Goal: Transaction & Acquisition: Purchase product/service

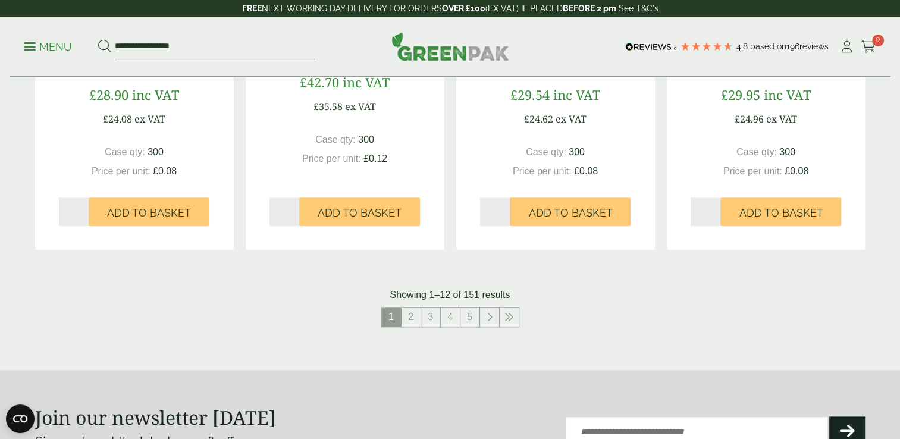
scroll to position [1283, 0]
click at [475, 322] on link "5" at bounding box center [469, 316] width 19 height 19
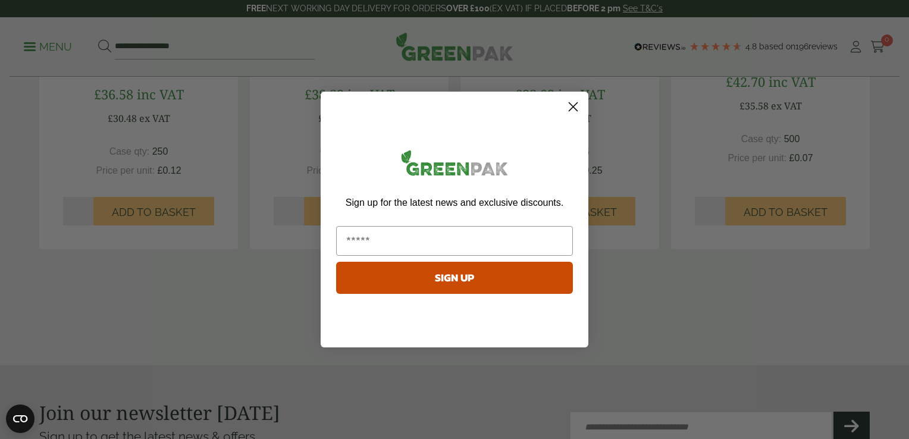
click at [575, 108] on icon "Close dialog" at bounding box center [573, 107] width 8 height 8
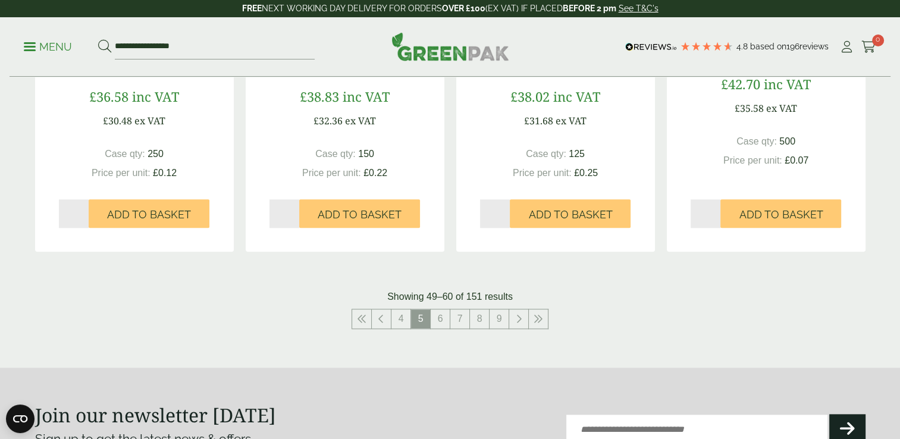
scroll to position [1292, 0]
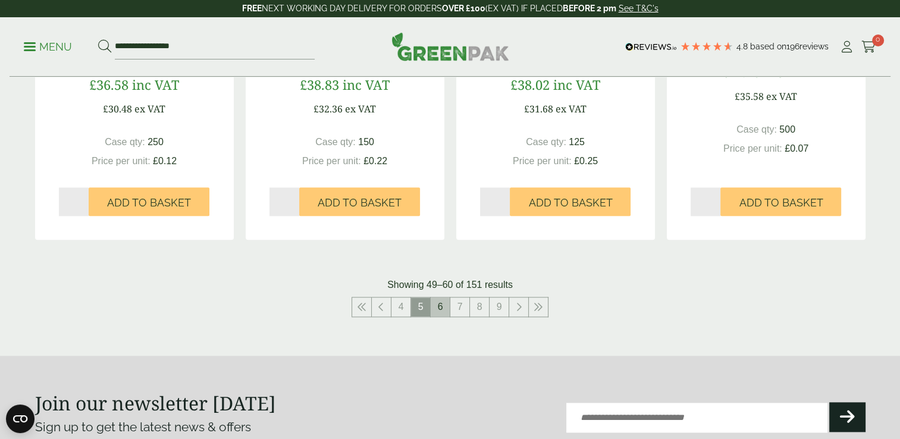
click at [449, 312] on link "6" at bounding box center [440, 306] width 19 height 19
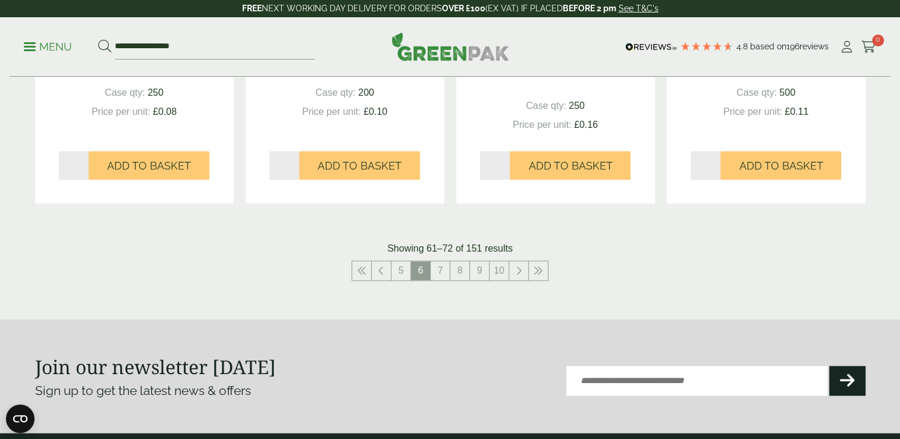
scroll to position [1368, 0]
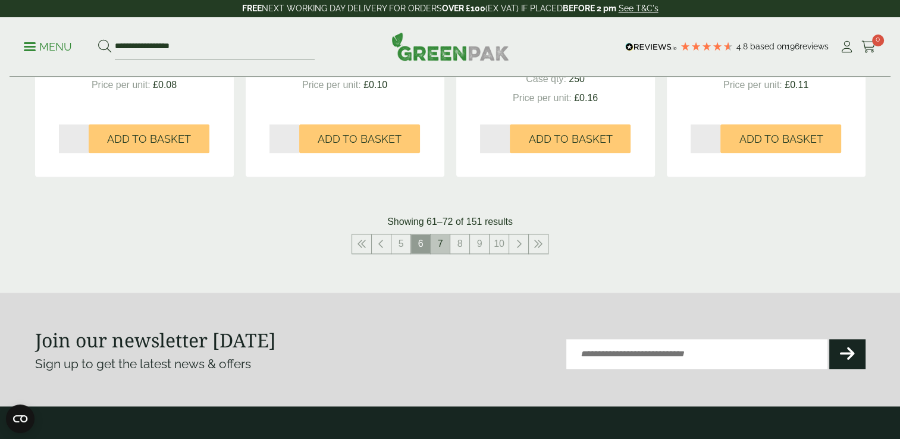
click at [443, 242] on link "7" at bounding box center [440, 243] width 19 height 19
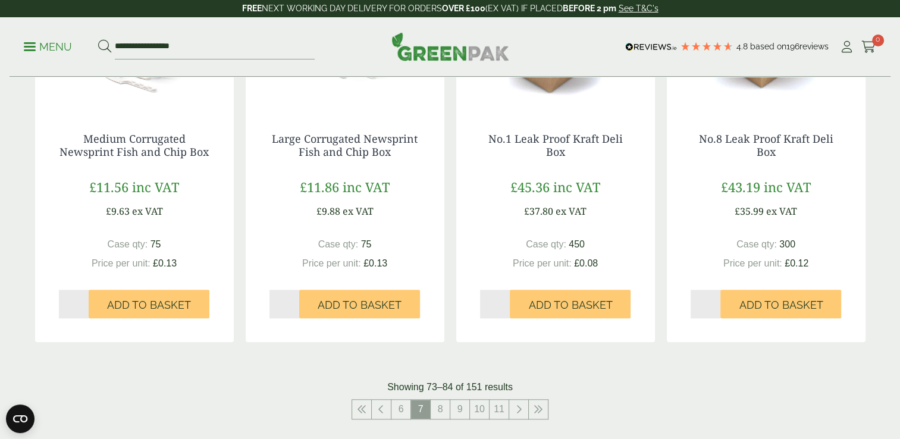
scroll to position [1190, 0]
click at [440, 411] on link "8" at bounding box center [440, 409] width 19 height 19
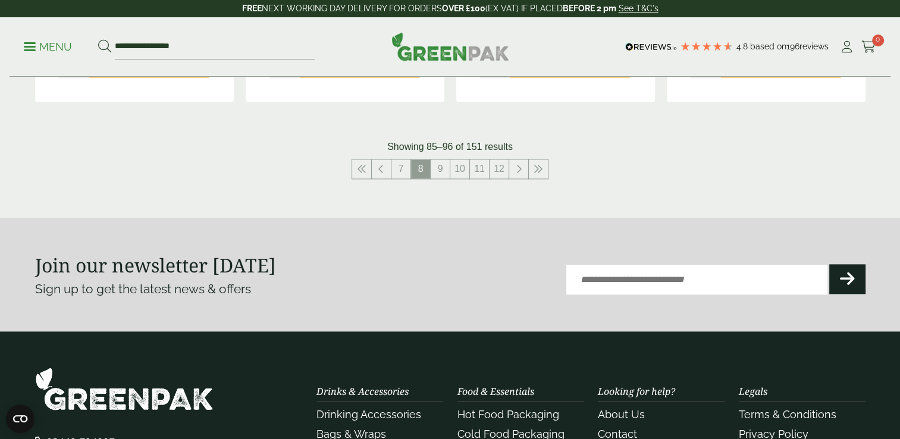
scroll to position [1434, 0]
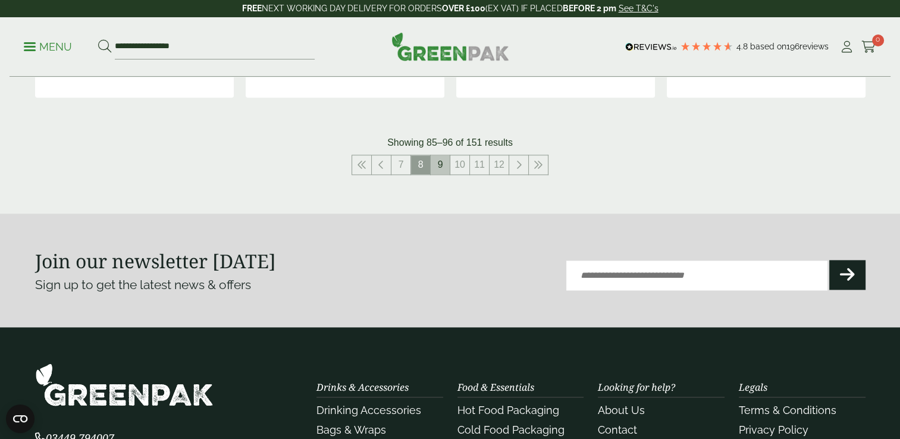
click at [447, 170] on link "9" at bounding box center [440, 164] width 19 height 19
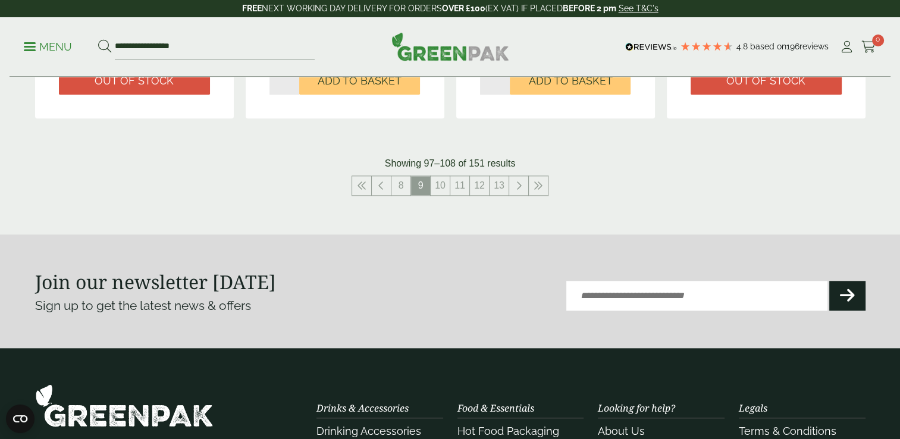
scroll to position [1432, 0]
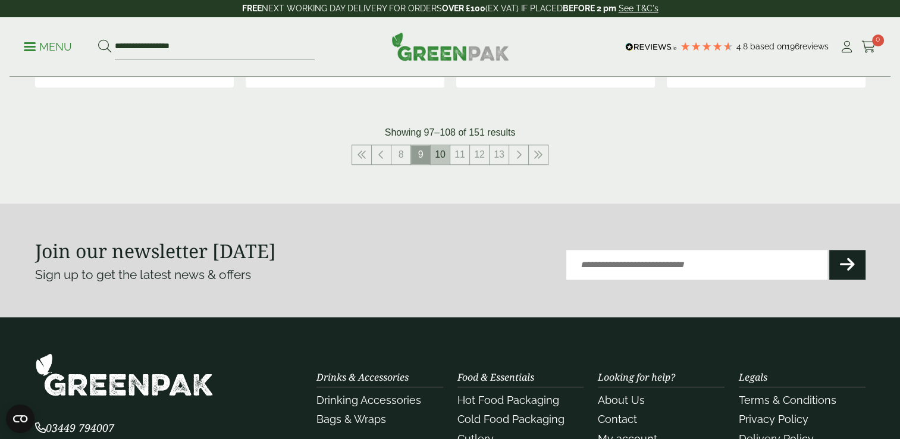
click at [440, 156] on link "10" at bounding box center [440, 154] width 19 height 19
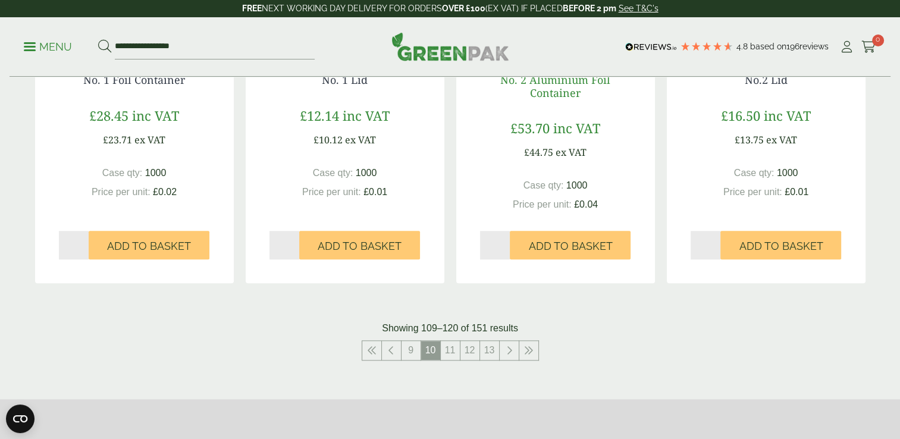
scroll to position [1249, 0]
click at [452, 351] on link "11" at bounding box center [450, 349] width 19 height 19
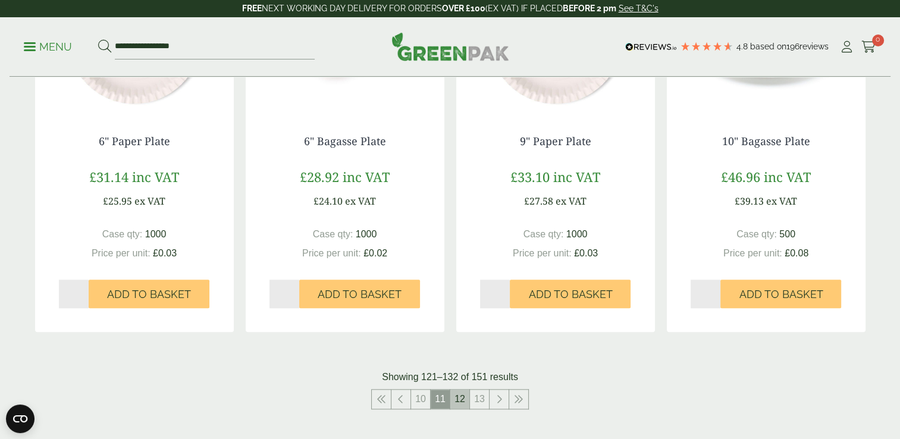
scroll to position [1189, 0]
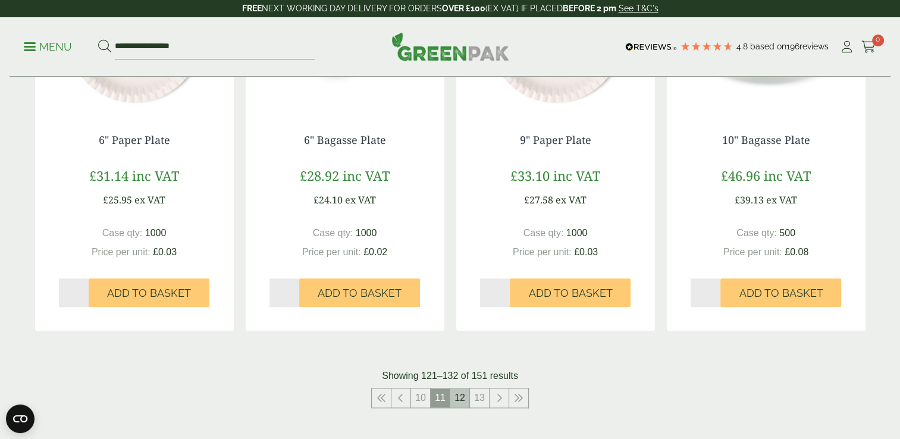
click at [462, 405] on link "12" at bounding box center [459, 397] width 19 height 19
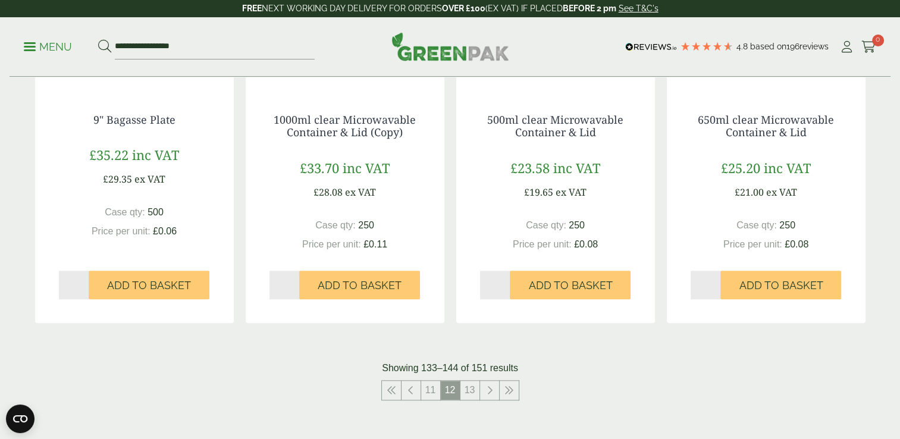
scroll to position [1197, 0]
click at [466, 380] on link "13" at bounding box center [469, 389] width 19 height 19
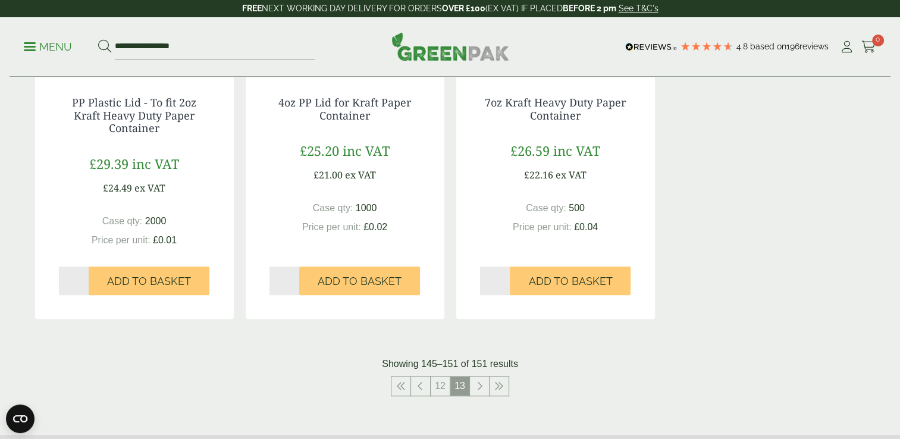
scroll to position [837, 0]
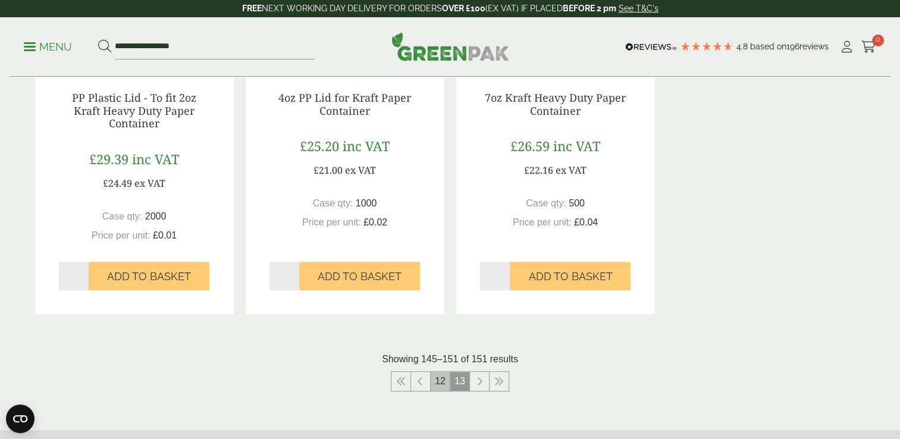
click at [441, 380] on link "12" at bounding box center [440, 381] width 19 height 19
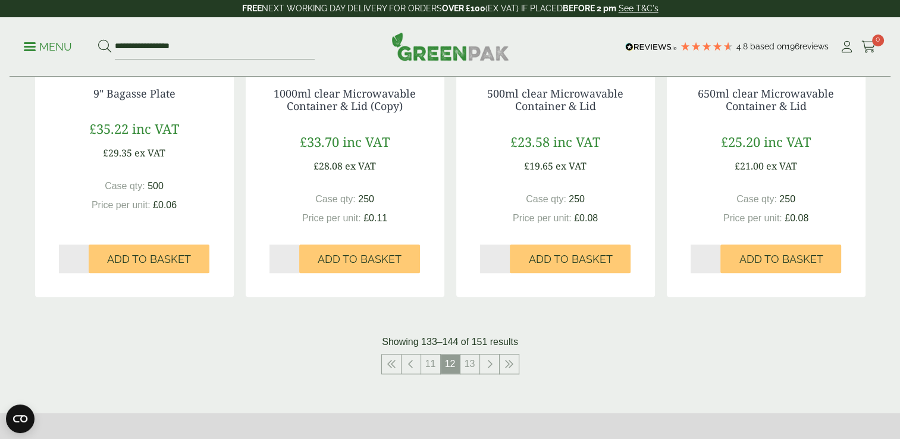
scroll to position [1224, 0]
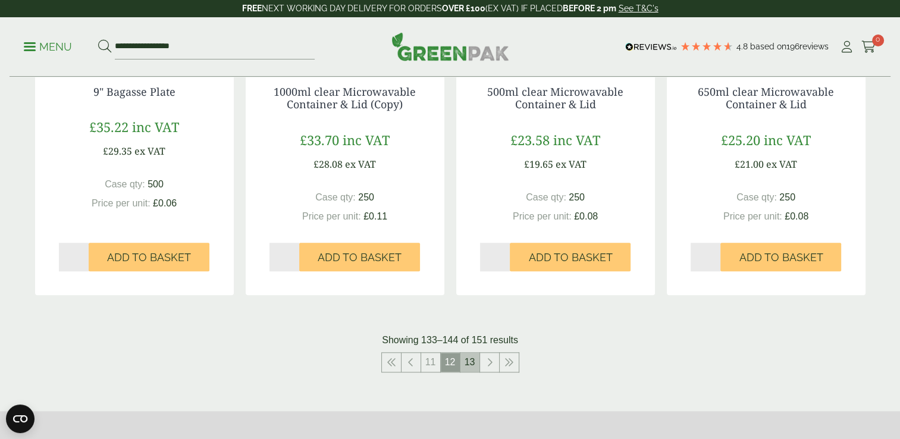
click at [467, 365] on link "13" at bounding box center [469, 362] width 19 height 19
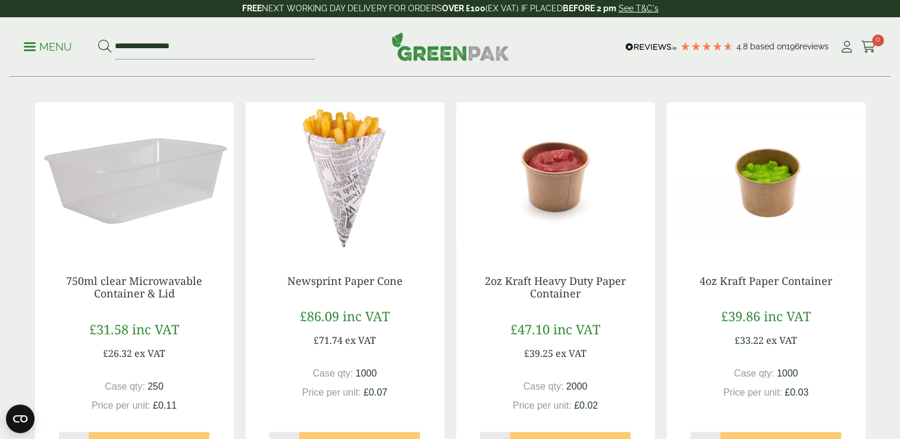
scroll to position [259, 0]
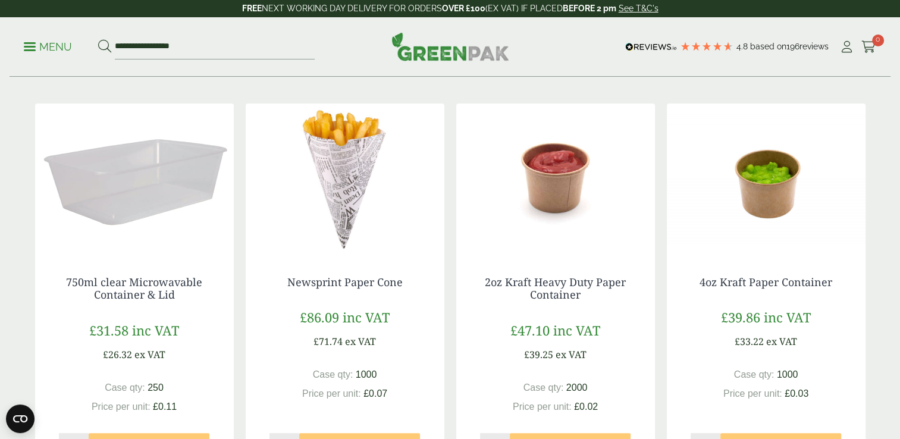
click at [136, 199] on img at bounding box center [134, 178] width 199 height 149
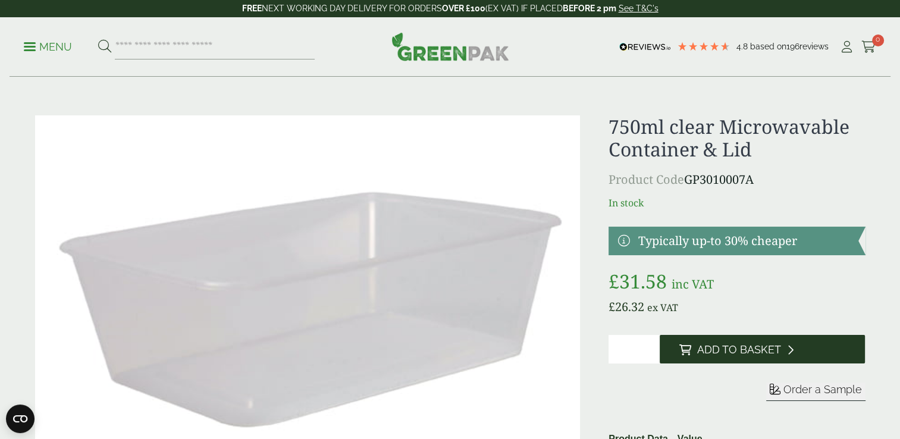
click at [714, 351] on span "Add to Basket" at bounding box center [739, 349] width 84 height 13
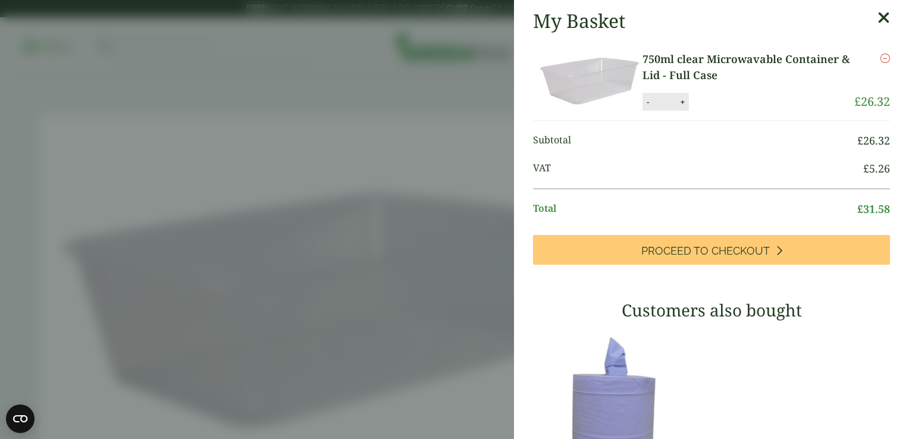
click at [326, 364] on aside "My Basket 750ml clear Microwavable Container & Lid - Full Case 750ml clear Micr…" at bounding box center [454, 219] width 909 height 439
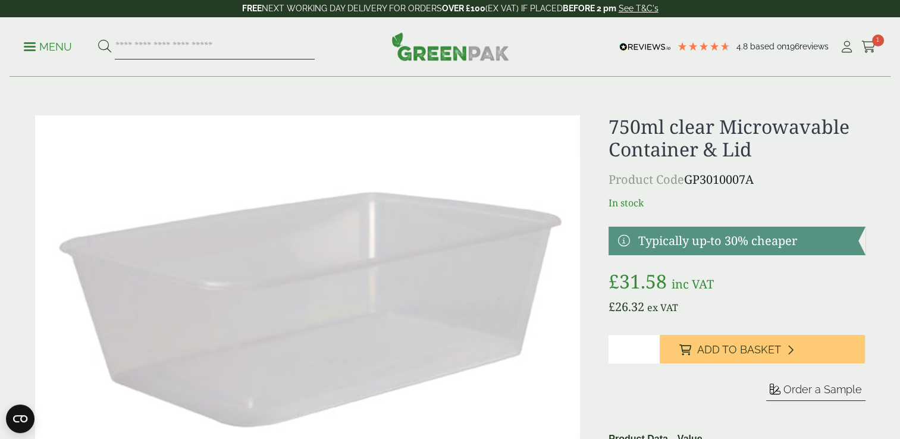
click at [155, 53] on input "search" at bounding box center [215, 47] width 200 height 25
click at [37, 42] on p "Menu" at bounding box center [48, 47] width 48 height 14
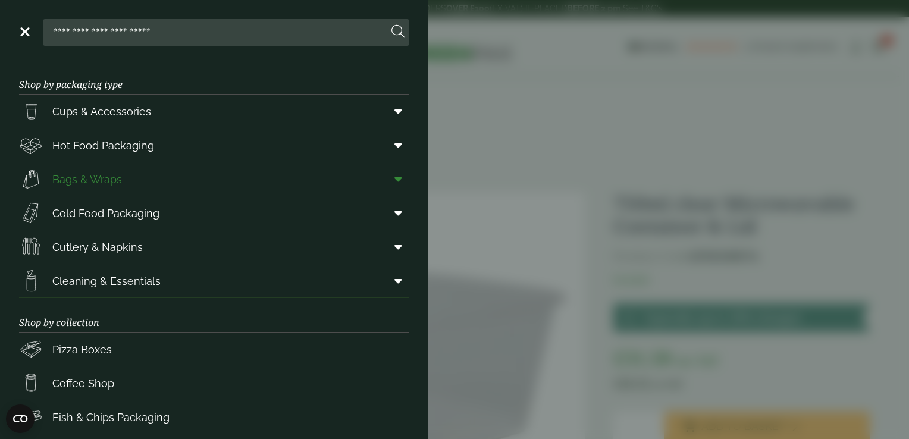
click at [96, 180] on span "Bags & Wraps" at bounding box center [87, 179] width 70 height 16
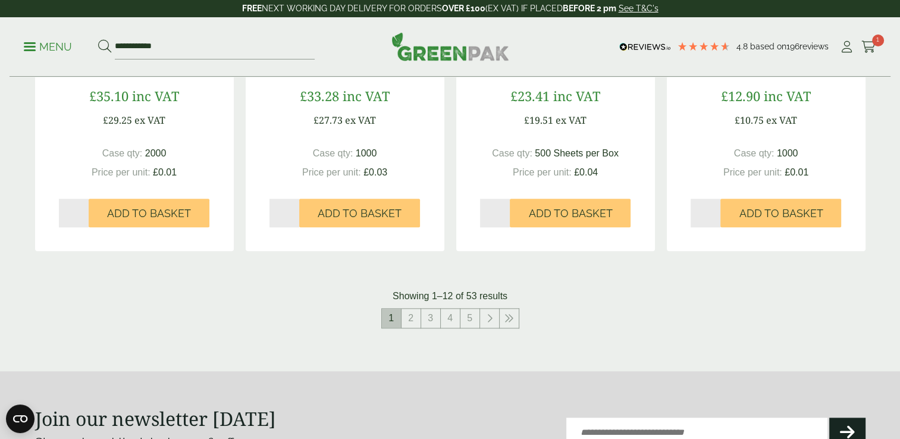
scroll to position [1218, 0]
click at [414, 321] on link "2" at bounding box center [411, 317] width 19 height 19
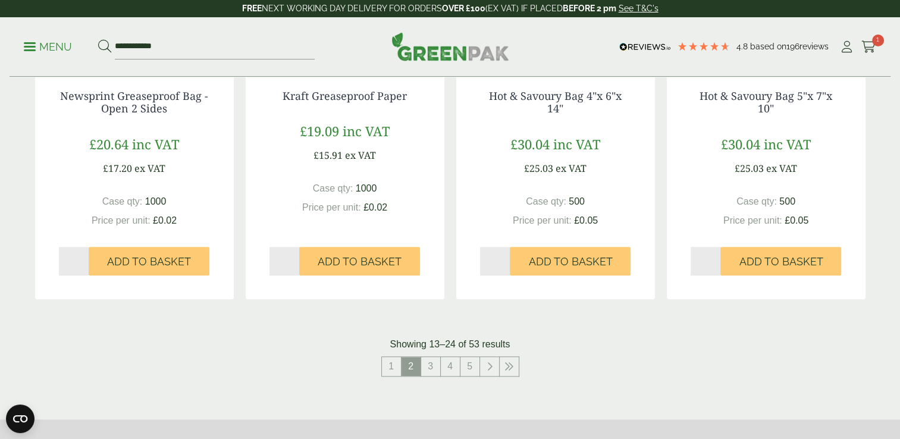
scroll to position [1195, 0]
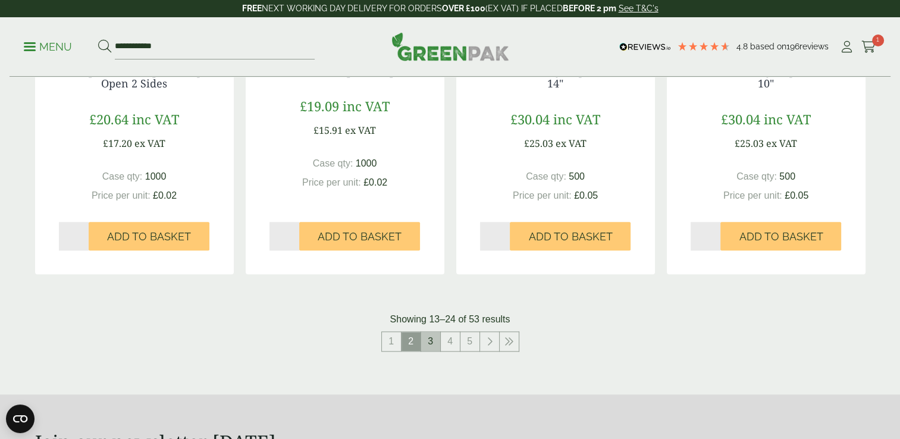
click at [427, 340] on link "3" at bounding box center [430, 341] width 19 height 19
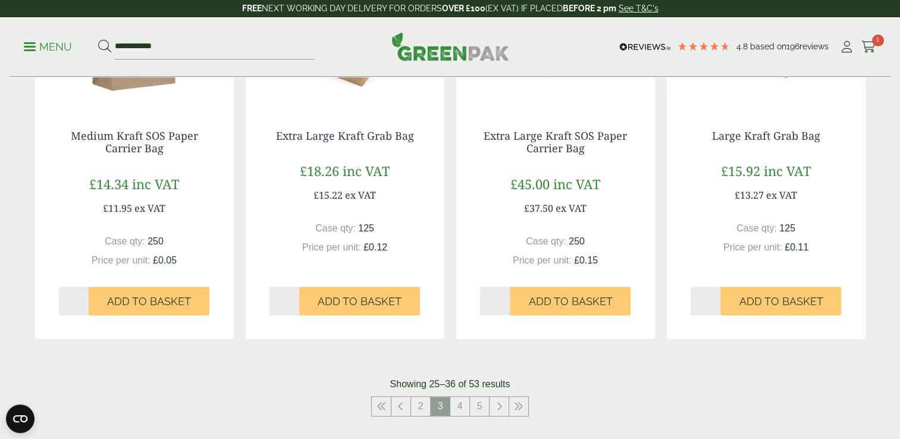
scroll to position [1132, 0]
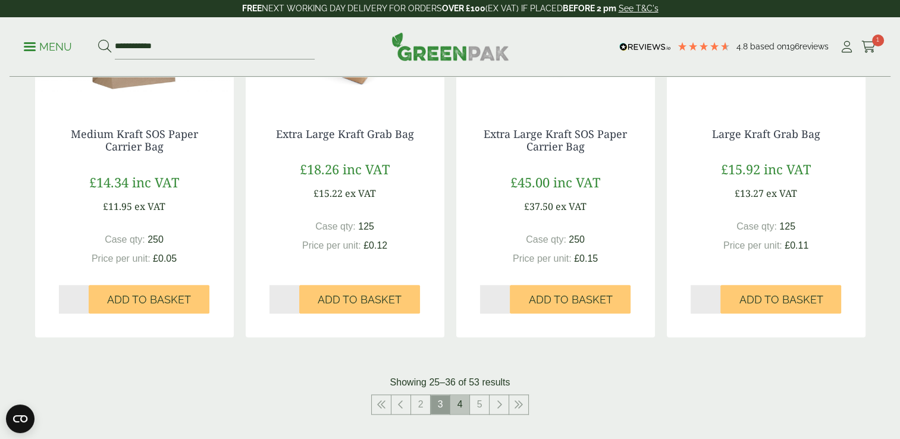
click at [454, 405] on link "4" at bounding box center [459, 404] width 19 height 19
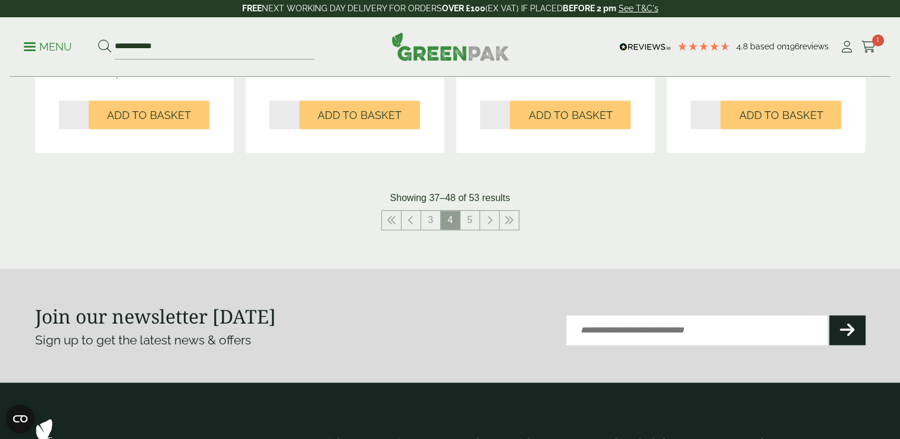
scroll to position [1318, 0]
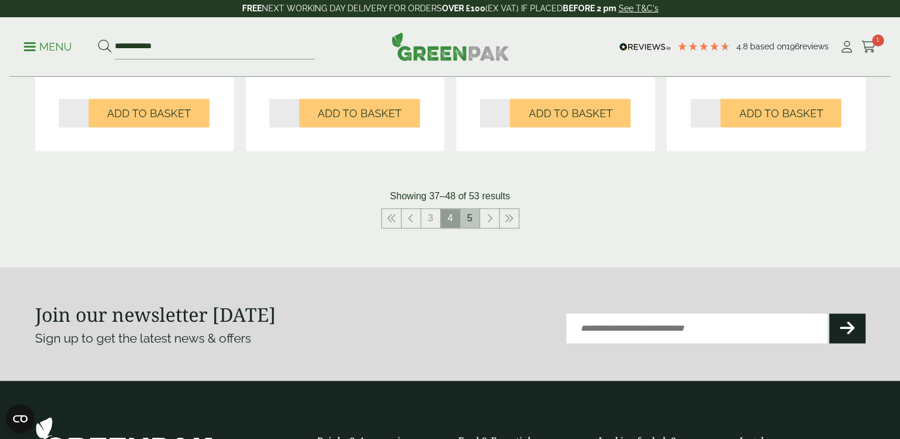
click at [467, 218] on link "5" at bounding box center [469, 218] width 19 height 19
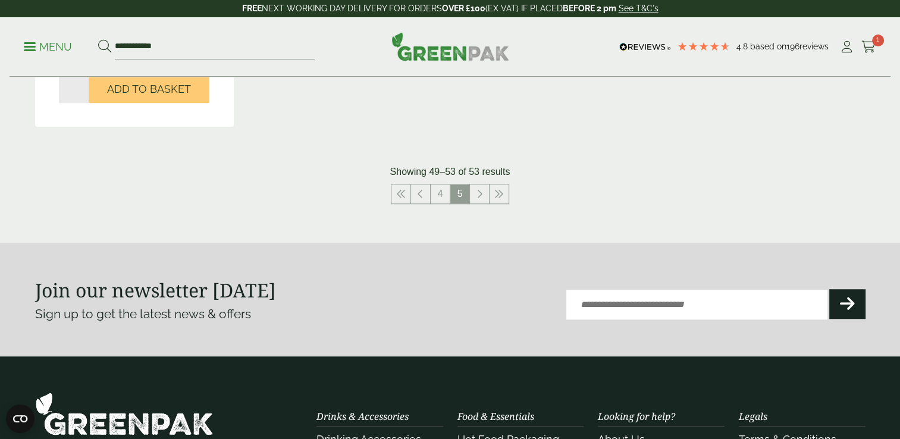
scroll to position [943, 0]
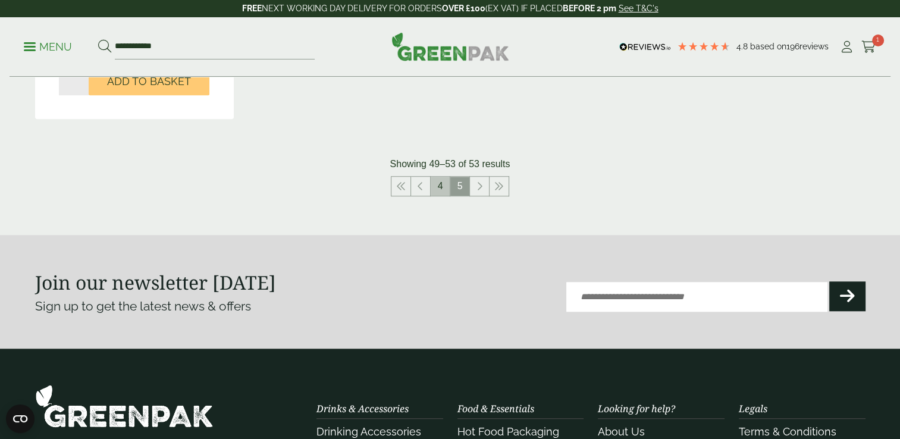
click at [440, 184] on link "4" at bounding box center [440, 186] width 19 height 19
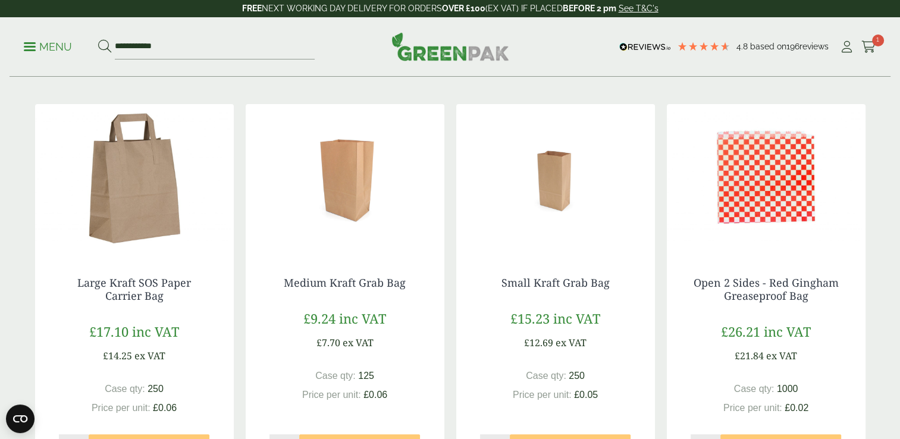
scroll to position [197, 0]
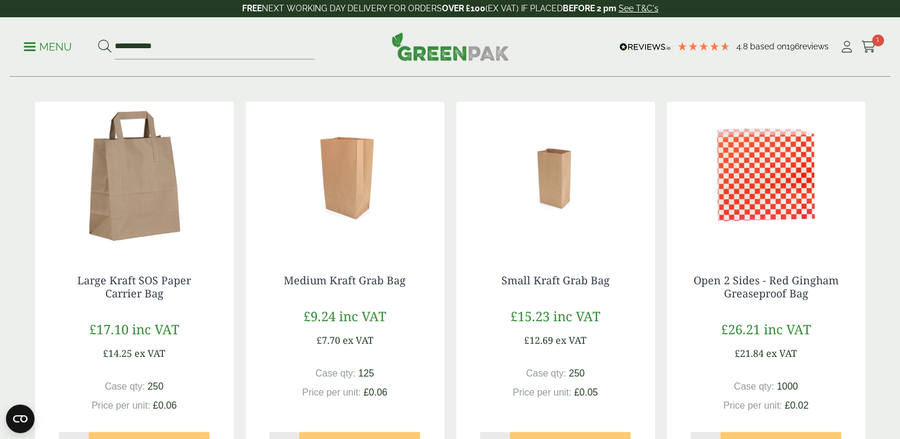
click at [155, 205] on img at bounding box center [134, 176] width 199 height 149
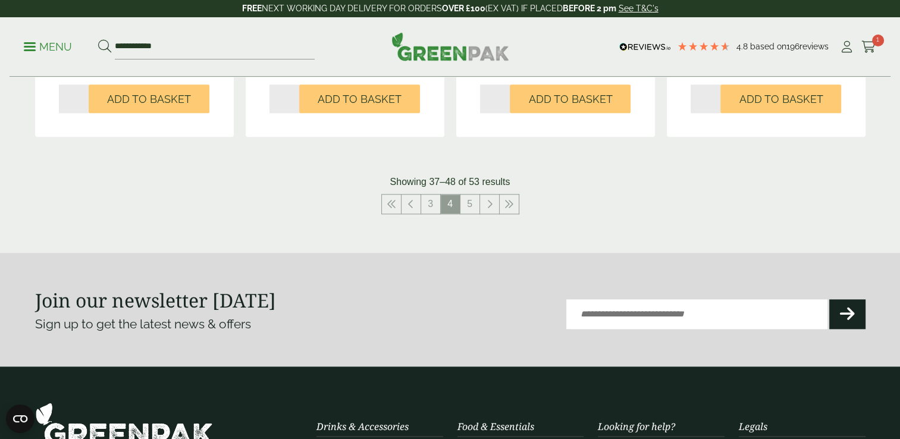
scroll to position [1330, 0]
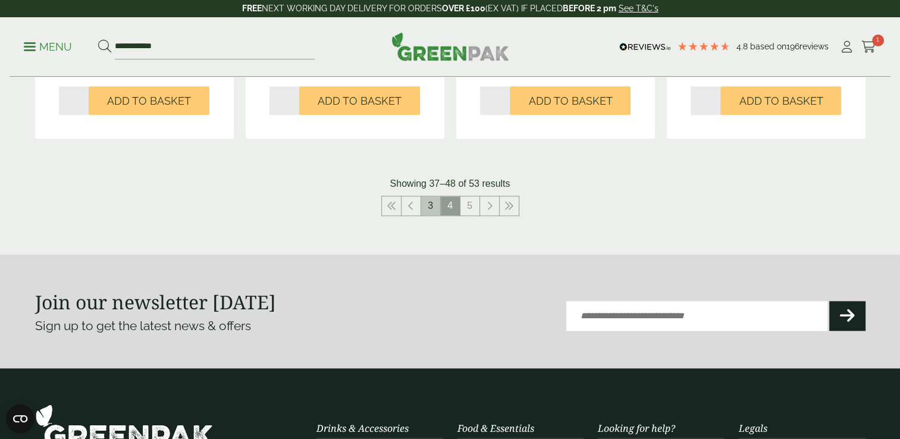
click at [428, 204] on link "3" at bounding box center [430, 205] width 19 height 19
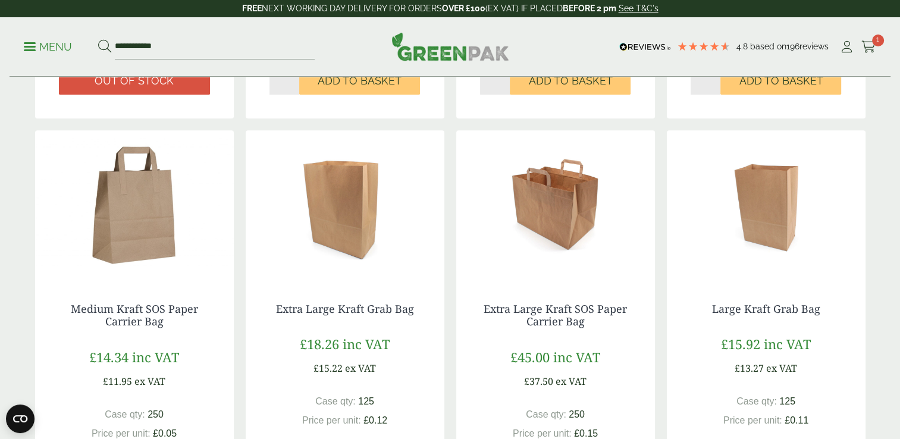
scroll to position [958, 0]
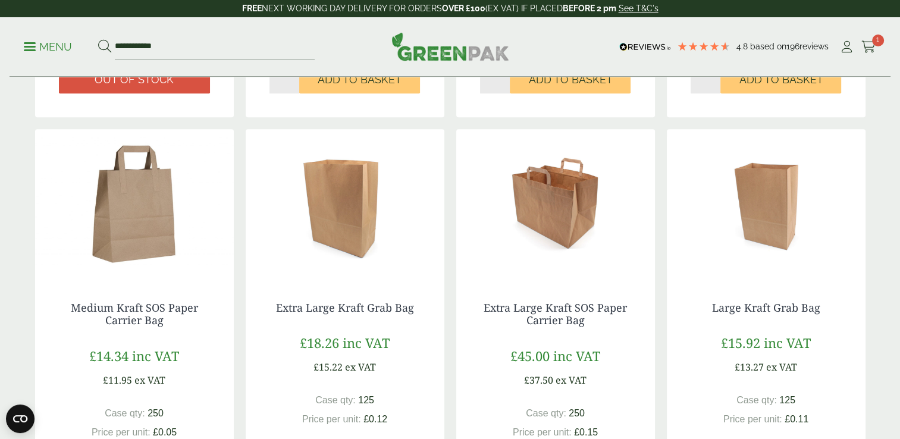
click at [156, 239] on img at bounding box center [134, 203] width 199 height 149
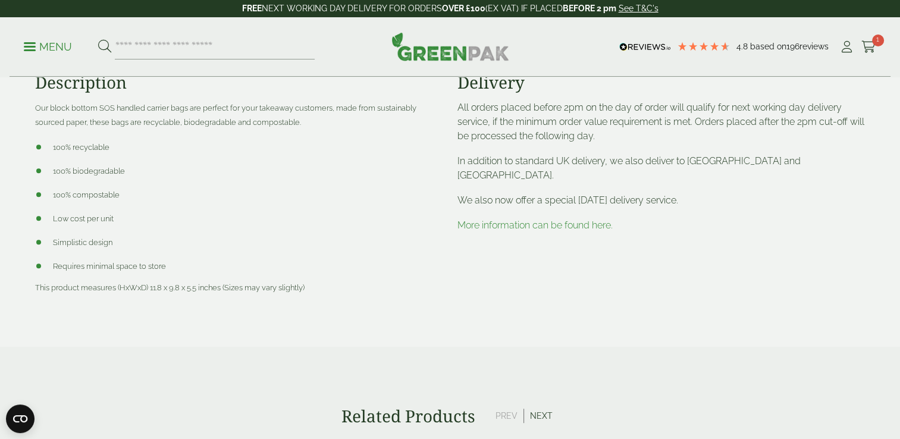
scroll to position [531, 0]
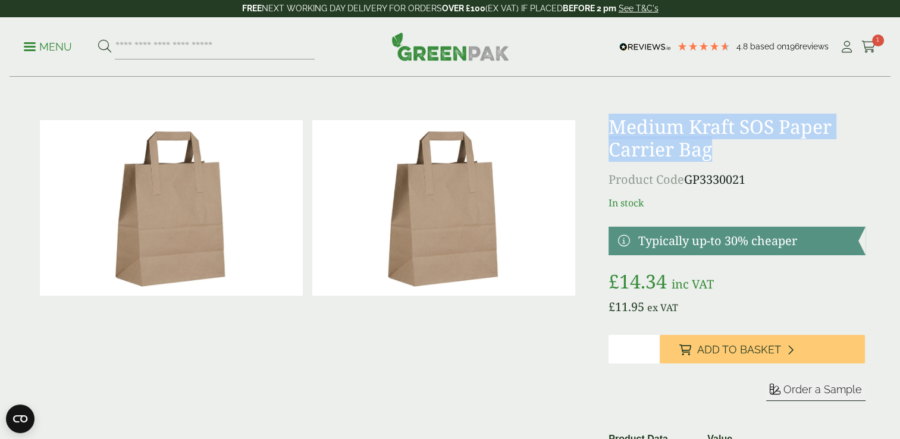
drag, startPoint x: 719, startPoint y: 156, endPoint x: 602, endPoint y: 120, distance: 122.5
click at [602, 120] on div "£" at bounding box center [450, 334] width 845 height 439
copy h1 "Medium Kraft SOS Paper Carrier Bag"
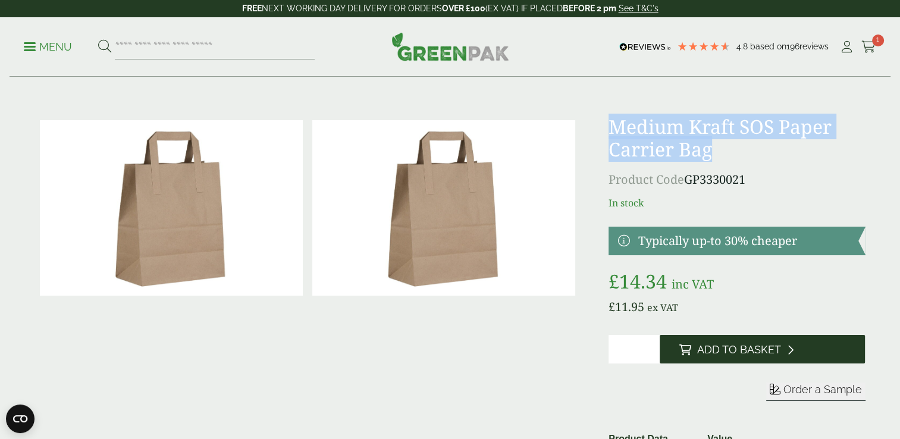
click at [728, 361] on button "Add to Basket" at bounding box center [762, 349] width 205 height 29
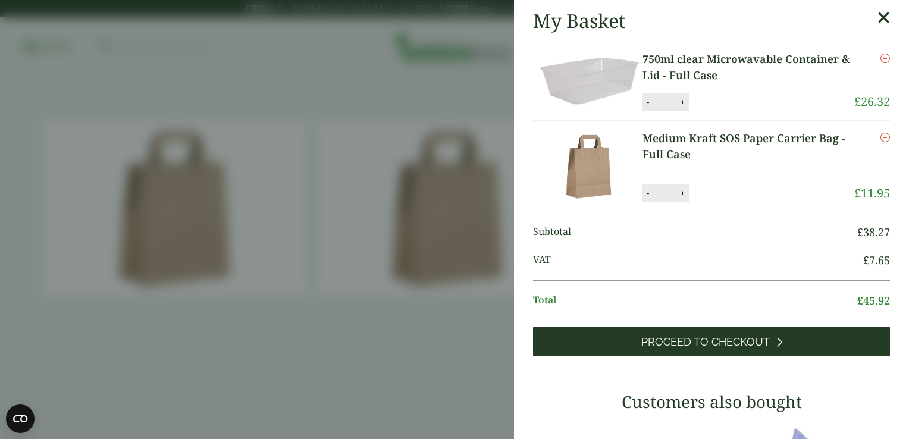
click at [708, 344] on span "Proceed to Checkout" at bounding box center [705, 342] width 129 height 13
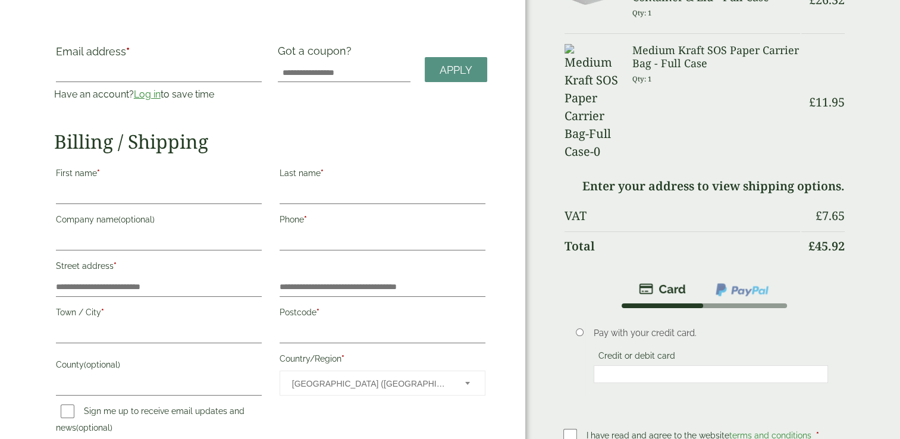
scroll to position [45, 0]
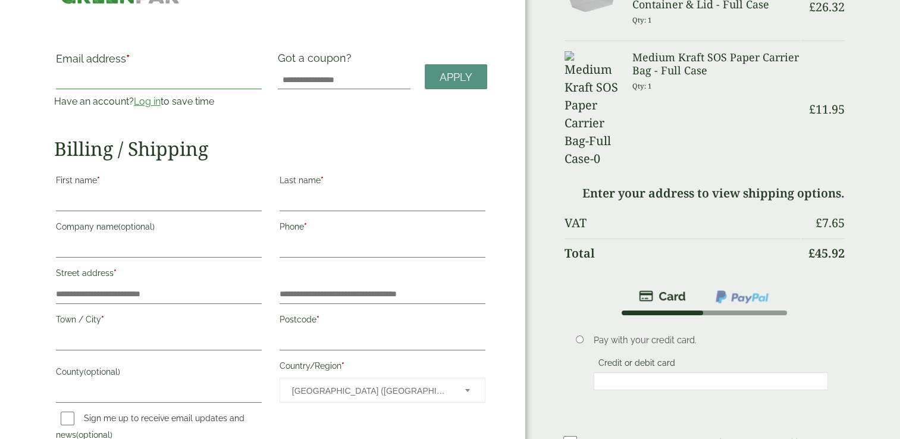
click at [94, 87] on input "Email address *" at bounding box center [159, 79] width 206 height 19
type input "**********"
type input "******"
type input "********"
type input "**********"
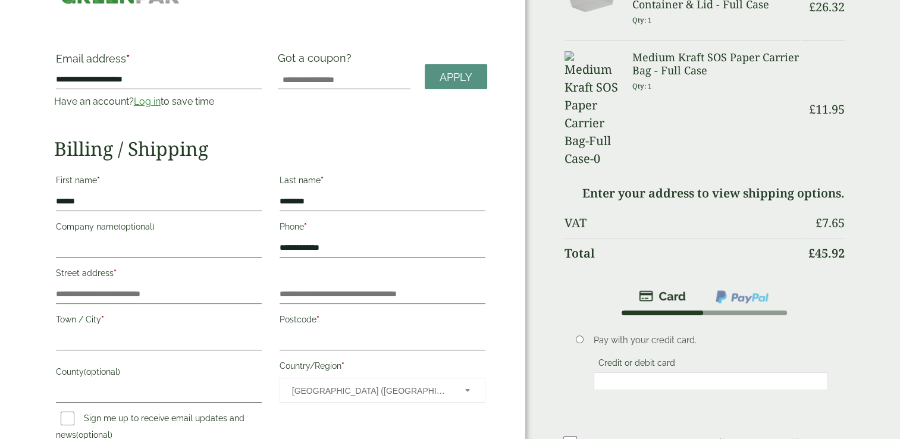
type input "**********"
type input "*******"
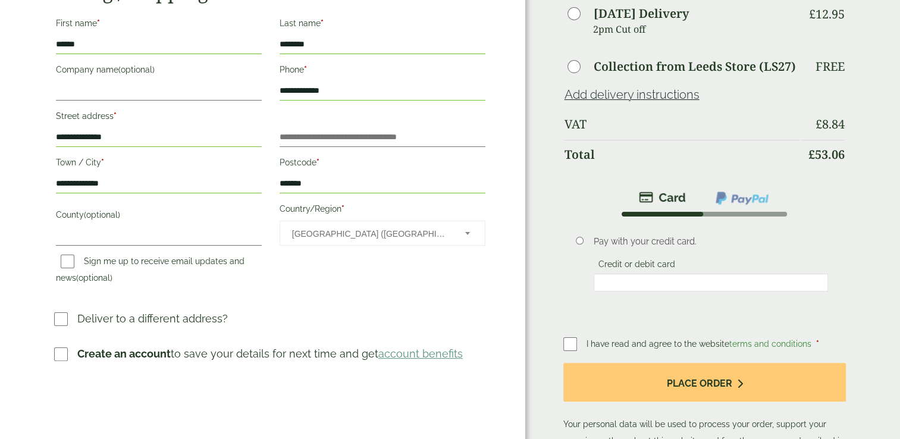
scroll to position [211, 0]
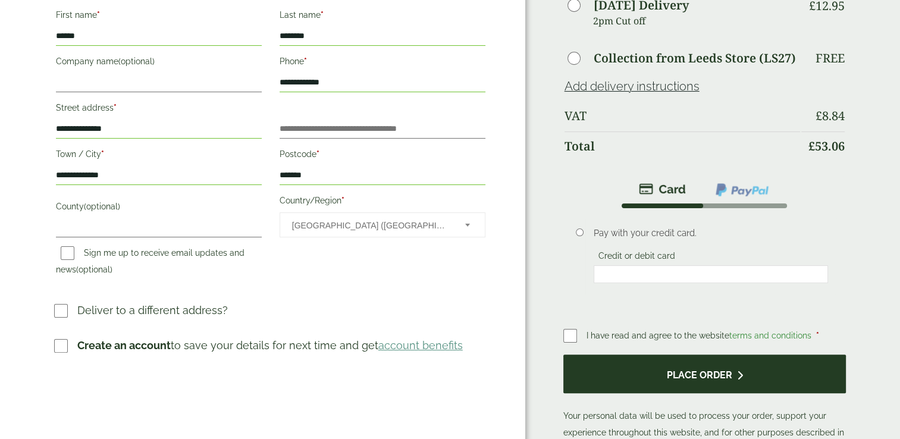
click at [605, 371] on button "Place order" at bounding box center [704, 374] width 283 height 39
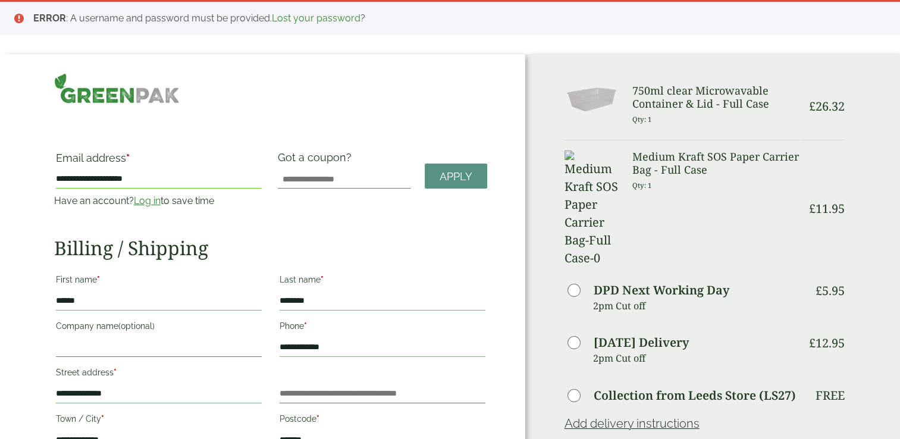
click at [324, 256] on h2 "Billing / Shipping" at bounding box center [270, 248] width 433 height 23
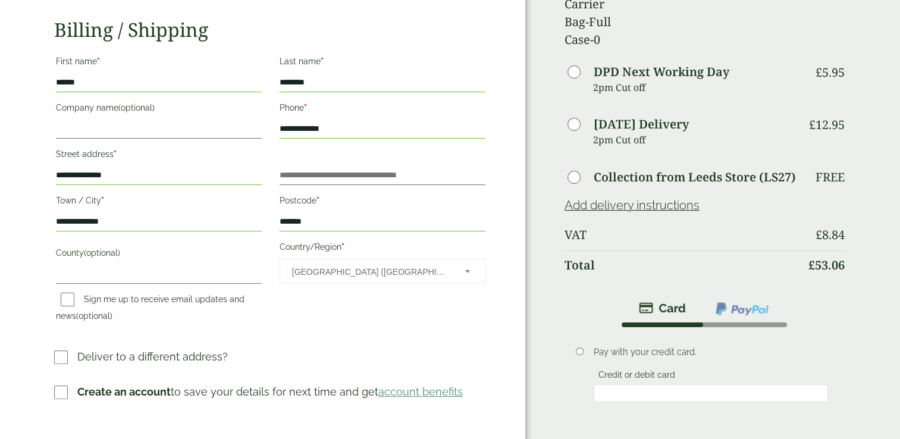
scroll to position [221, 0]
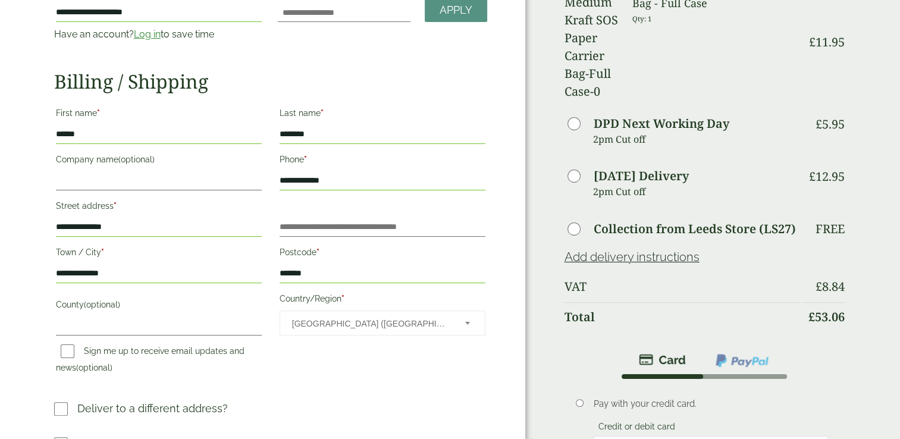
scroll to position [0, 0]
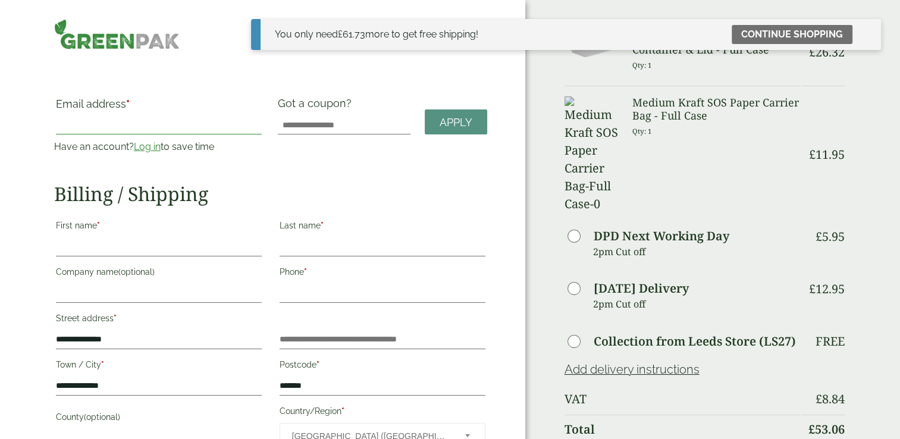
click at [137, 117] on input "Email address *" at bounding box center [159, 124] width 206 height 19
type input "**********"
type input "******"
type input "********"
type input "**********"
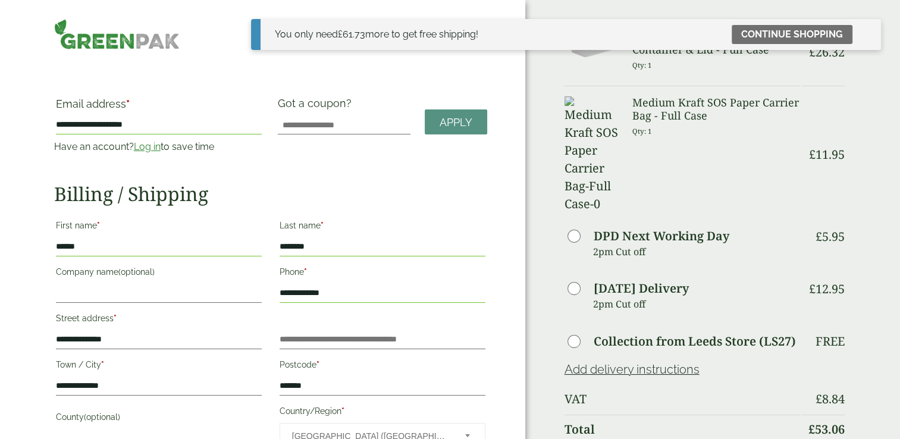
scroll to position [263, 0]
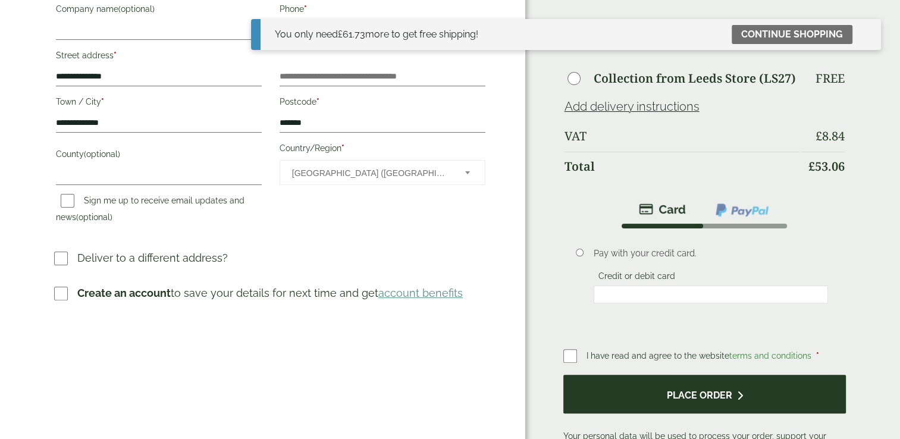
click at [589, 375] on button "Place order" at bounding box center [704, 394] width 283 height 39
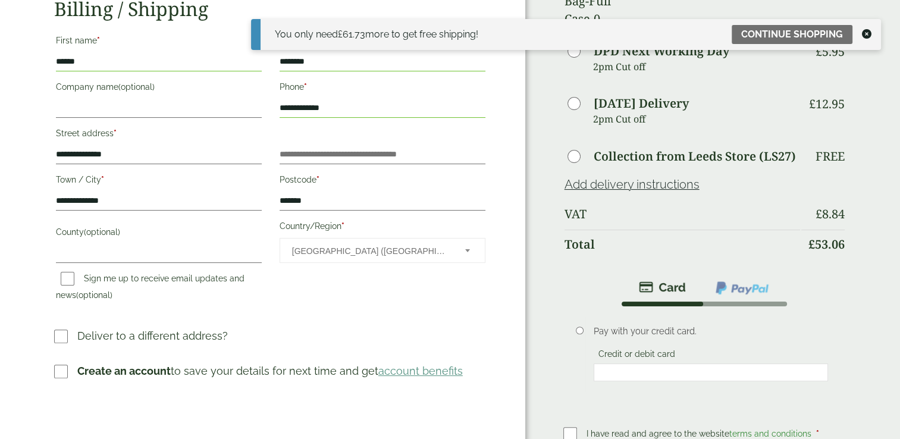
scroll to position [240, 0]
click at [869, 33] on icon at bounding box center [867, 34] width 10 height 10
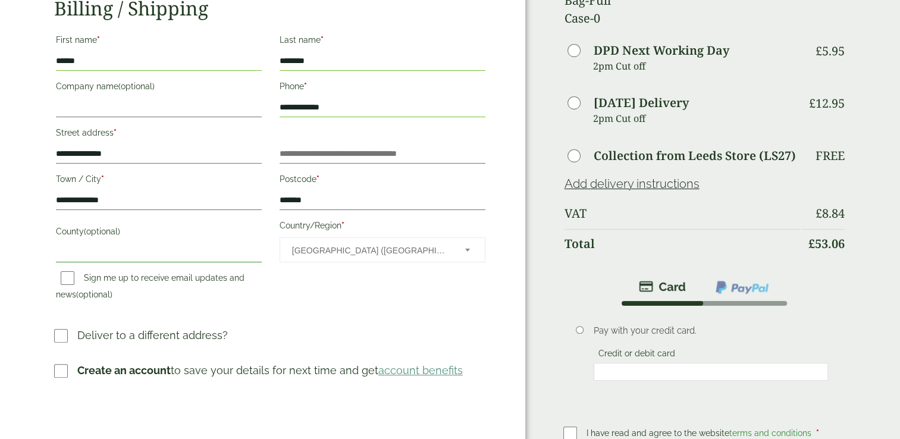
click at [117, 246] on input "County (optional)" at bounding box center [159, 252] width 206 height 19
click at [14, 284] on div "**********" at bounding box center [262, 208] width 525 height 788
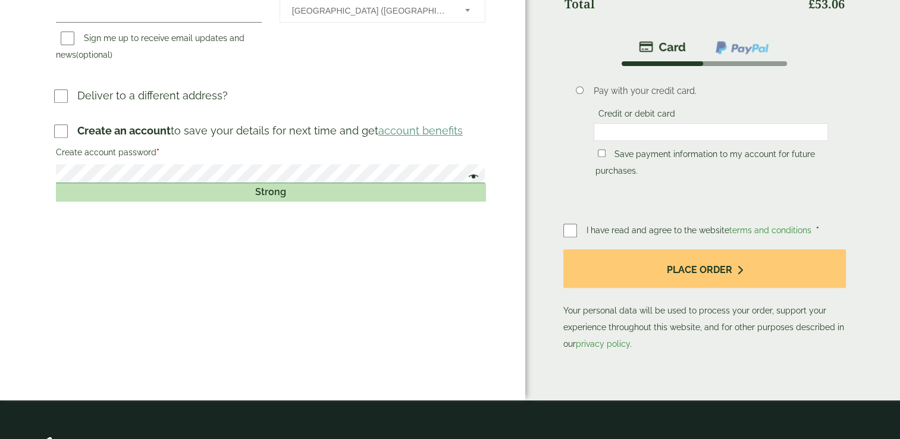
scroll to position [480, 0]
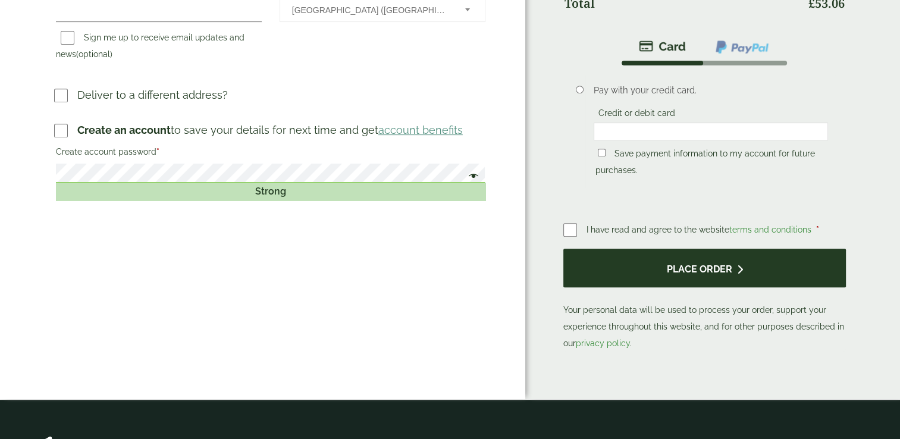
click at [604, 249] on button "Place order" at bounding box center [704, 268] width 283 height 39
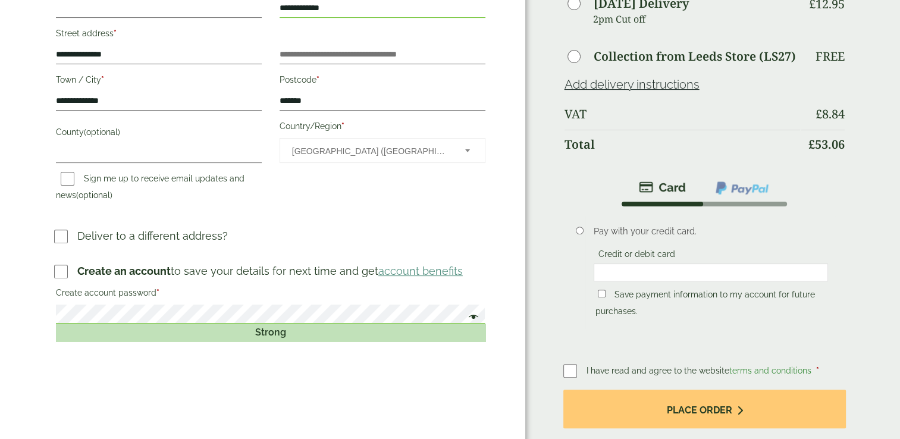
scroll to position [340, 0]
click at [418, 267] on link "account benefits" at bounding box center [420, 270] width 84 height 12
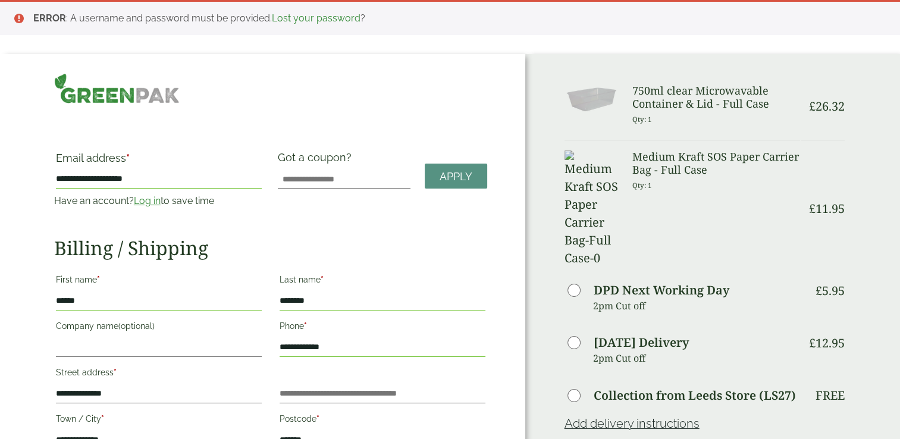
drag, startPoint x: 164, startPoint y: 177, endPoint x: 55, endPoint y: 168, distance: 109.2
click at [55, 168] on p "**********" at bounding box center [158, 170] width 209 height 39
click at [81, 180] on input "Email address *" at bounding box center [159, 179] width 206 height 19
type input "**********"
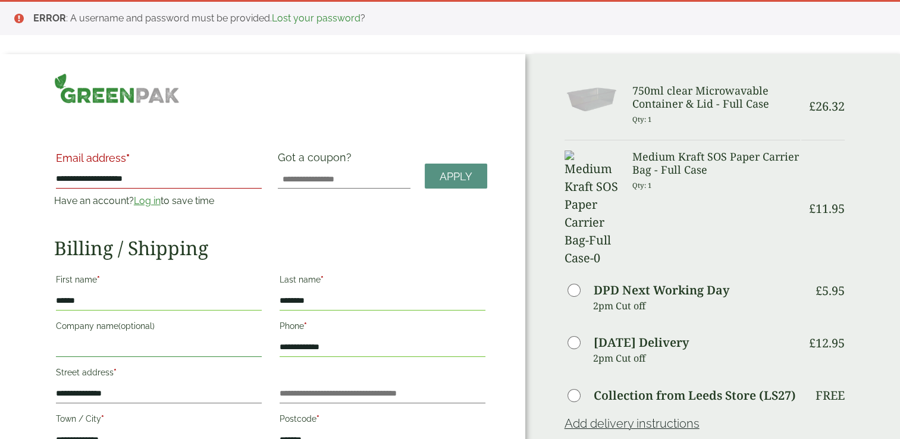
type input "**********"
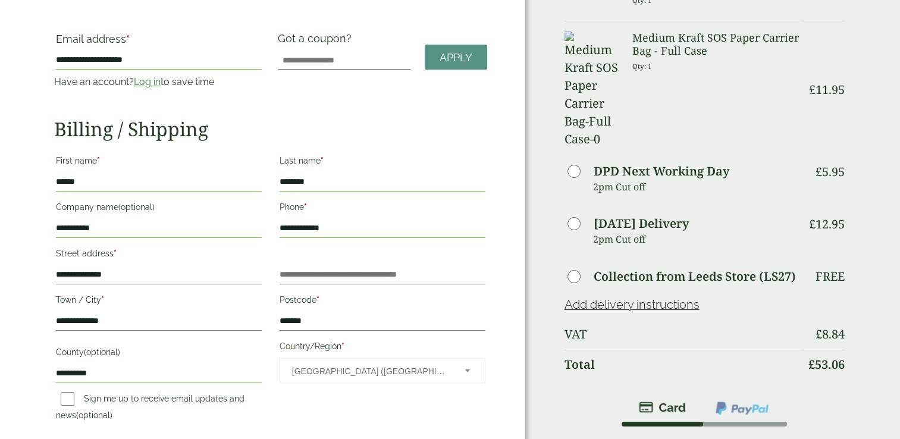
scroll to position [120, 0]
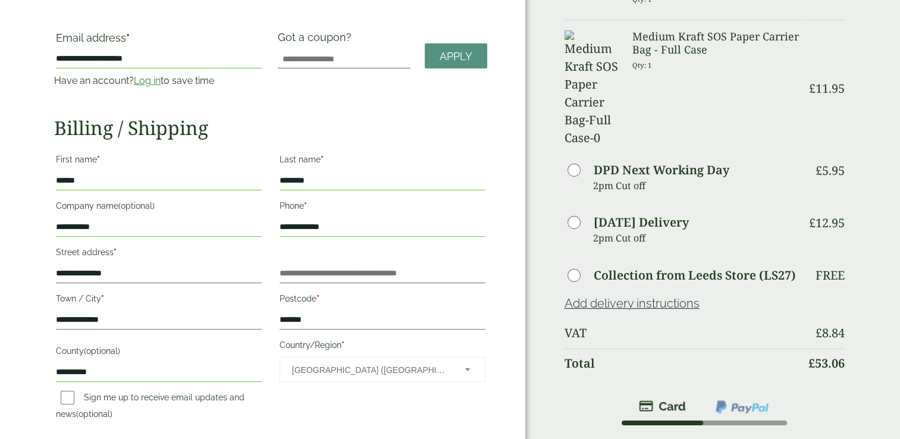
click at [130, 225] on input "**********" at bounding box center [159, 227] width 206 height 19
drag, startPoint x: 130, startPoint y: 225, endPoint x: 32, endPoint y: 224, distance: 98.2
click at [32, 224] on div "**********" at bounding box center [262, 346] width 525 height 825
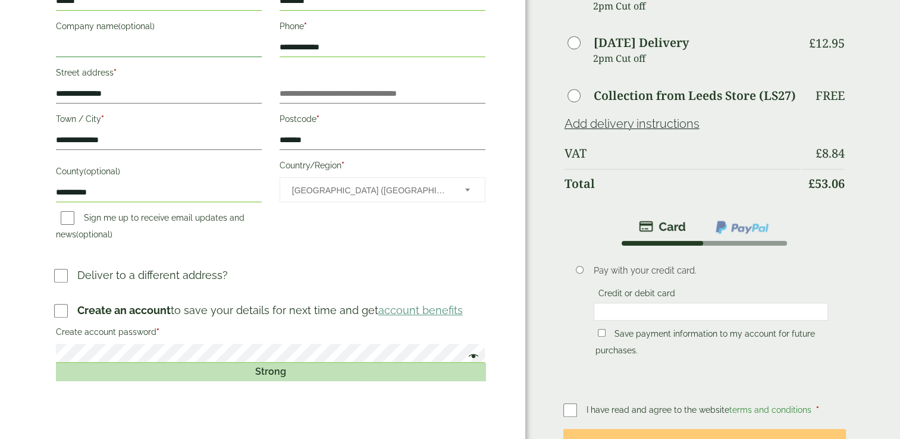
scroll to position [302, 0]
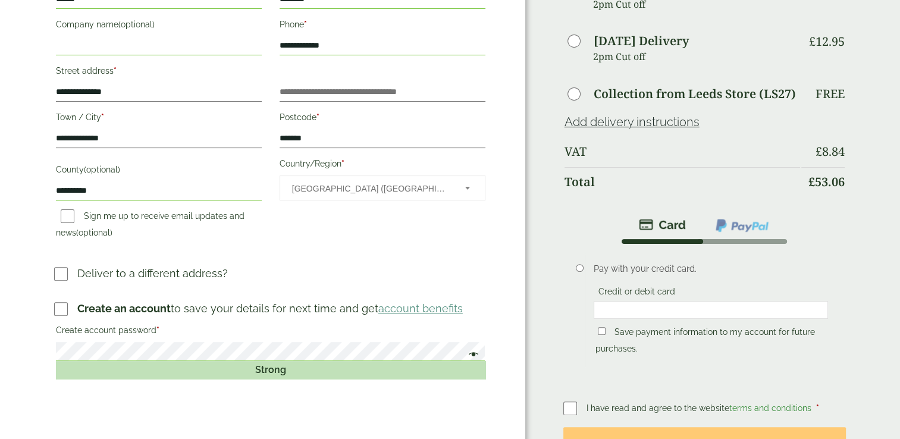
click at [471, 358] on span at bounding box center [470, 356] width 15 height 14
click at [396, 371] on div "Strong" at bounding box center [271, 370] width 430 height 18
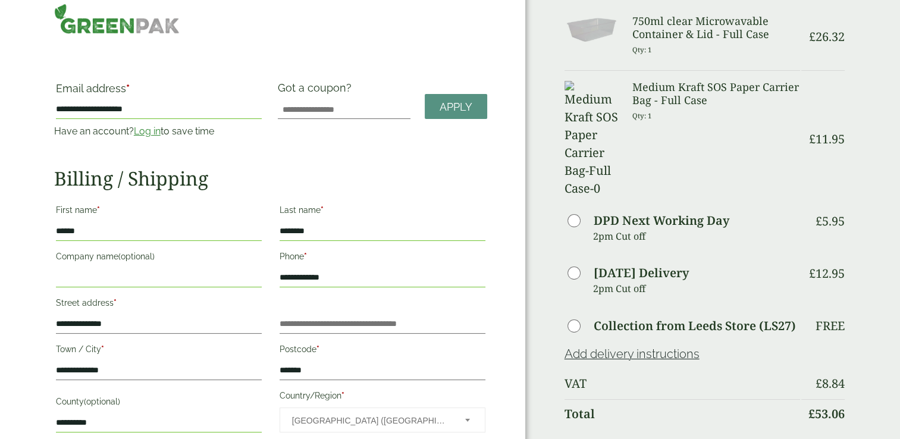
scroll to position [0, 0]
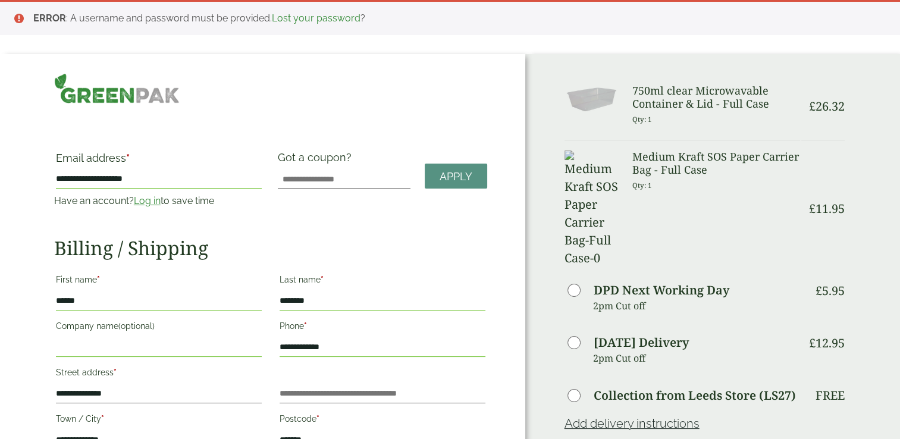
scroll to position [340, 0]
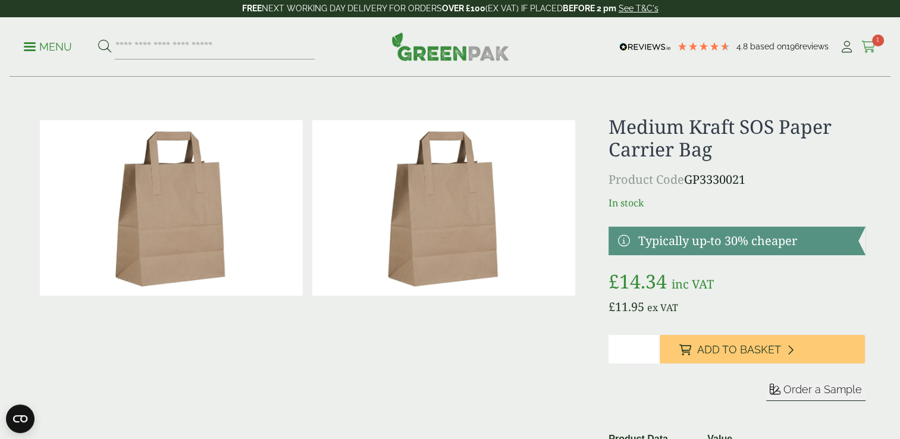
click at [869, 44] on icon at bounding box center [868, 47] width 15 height 12
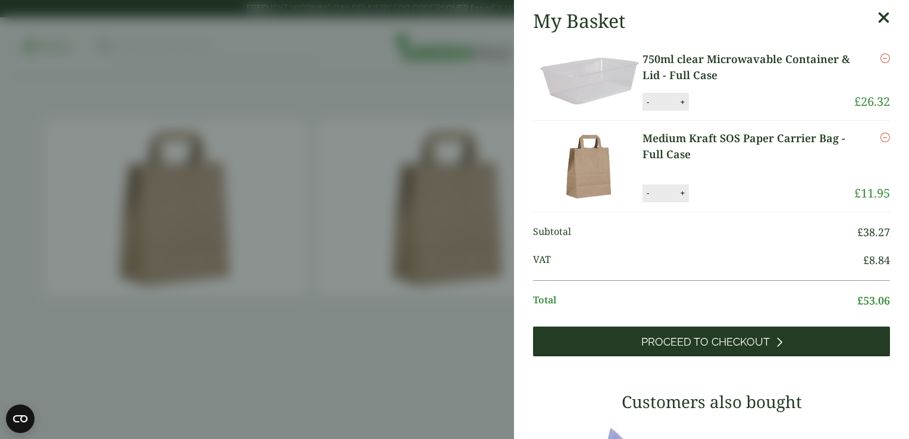
click at [688, 328] on link "Proceed to Checkout" at bounding box center [711, 342] width 357 height 30
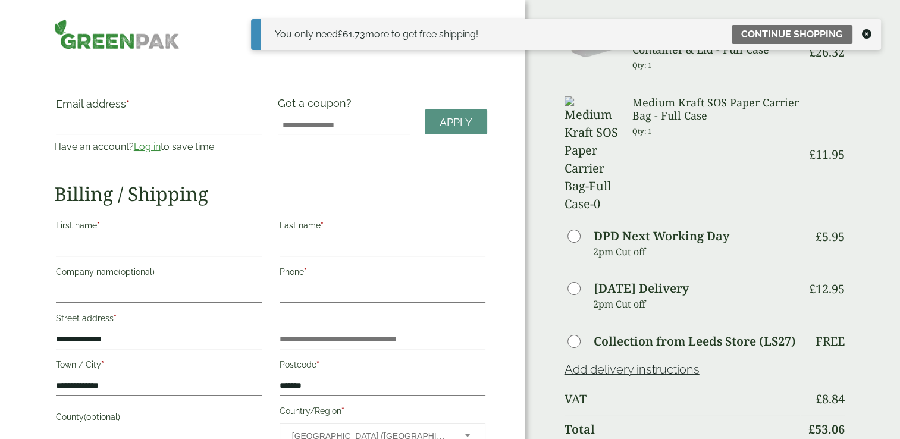
click at [866, 37] on icon at bounding box center [867, 34] width 10 height 10
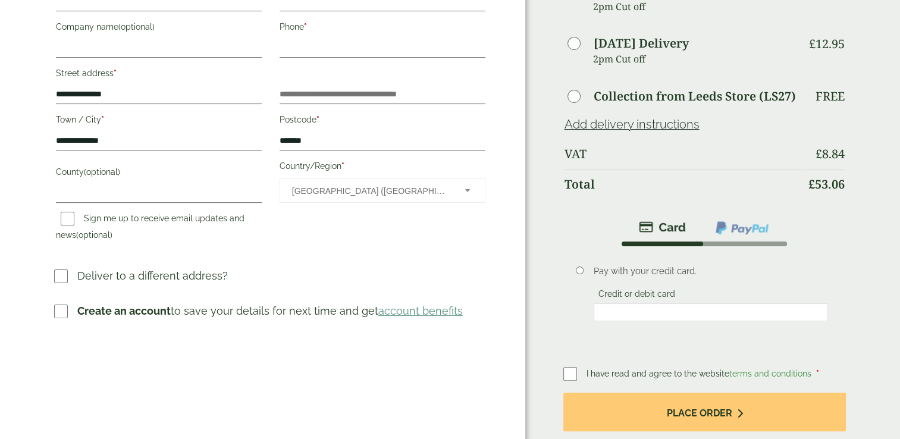
scroll to position [245, 0]
click at [554, 258] on div "Order Summary Item Ammount 750ml clear Microwavable Container & Lid - Full Case…" at bounding box center [712, 149] width 375 height 788
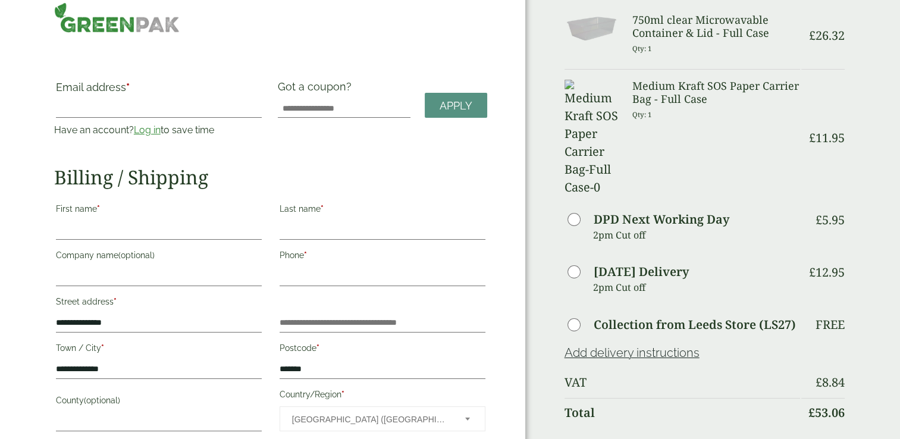
scroll to position [0, 0]
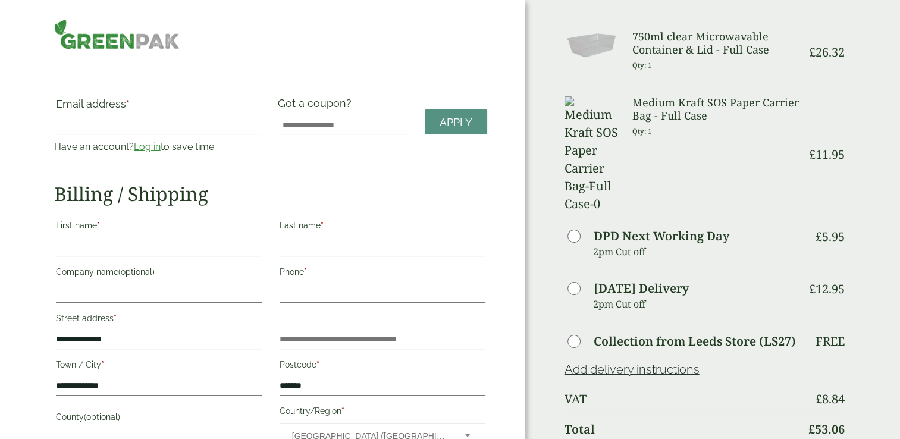
click at [161, 130] on input "Email address *" at bounding box center [159, 124] width 206 height 19
type input "**********"
type input "******"
type input "********"
type input "**********"
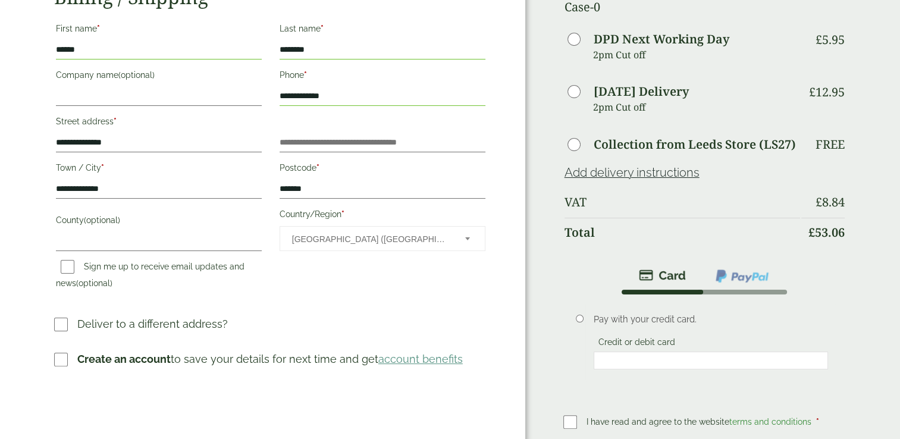
scroll to position [198, 0]
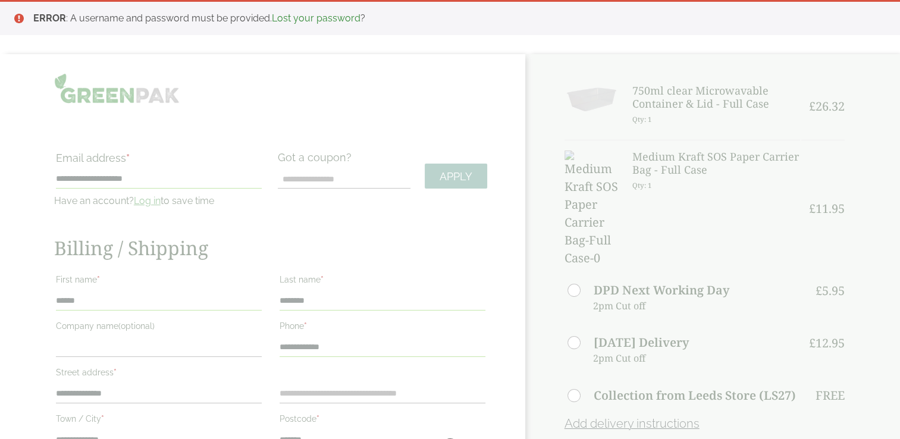
scroll to position [62, 0]
